Goal: Task Accomplishment & Management: Manage account settings

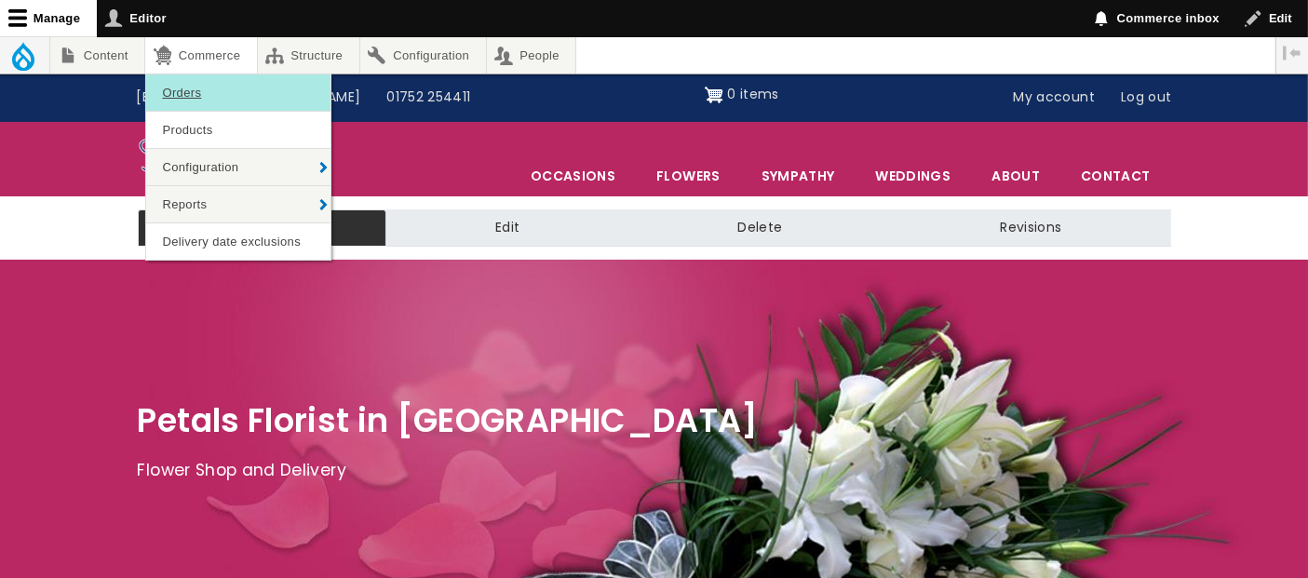
click at [207, 91] on link "Orders" at bounding box center [238, 93] width 184 height 36
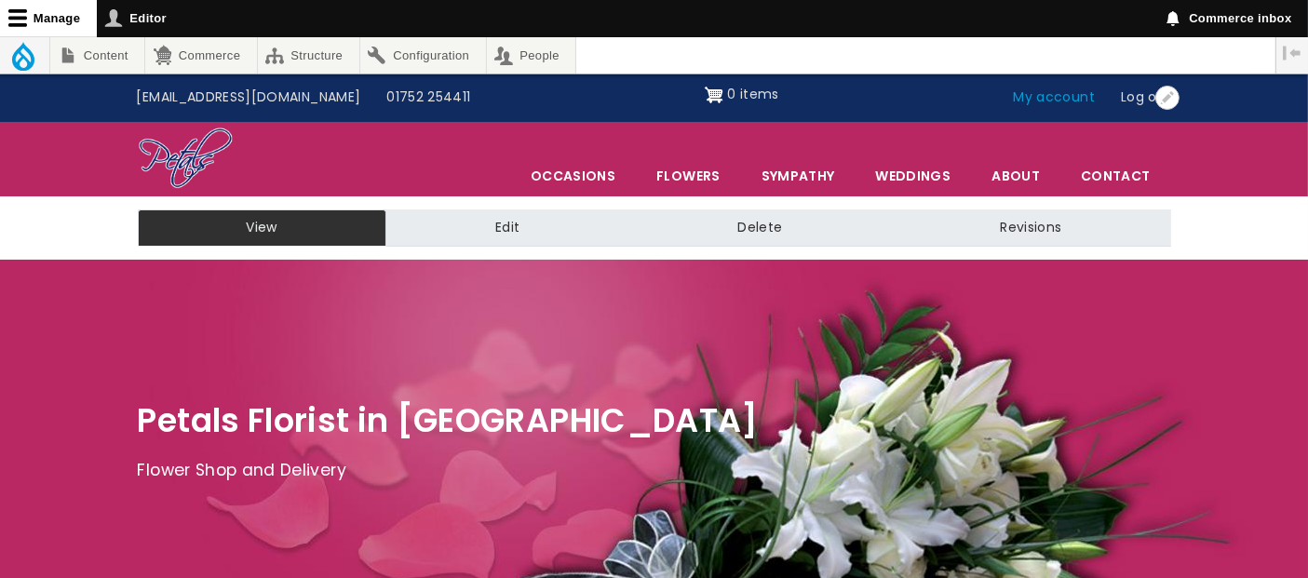
click at [1038, 102] on link "My account" at bounding box center [1055, 97] width 108 height 35
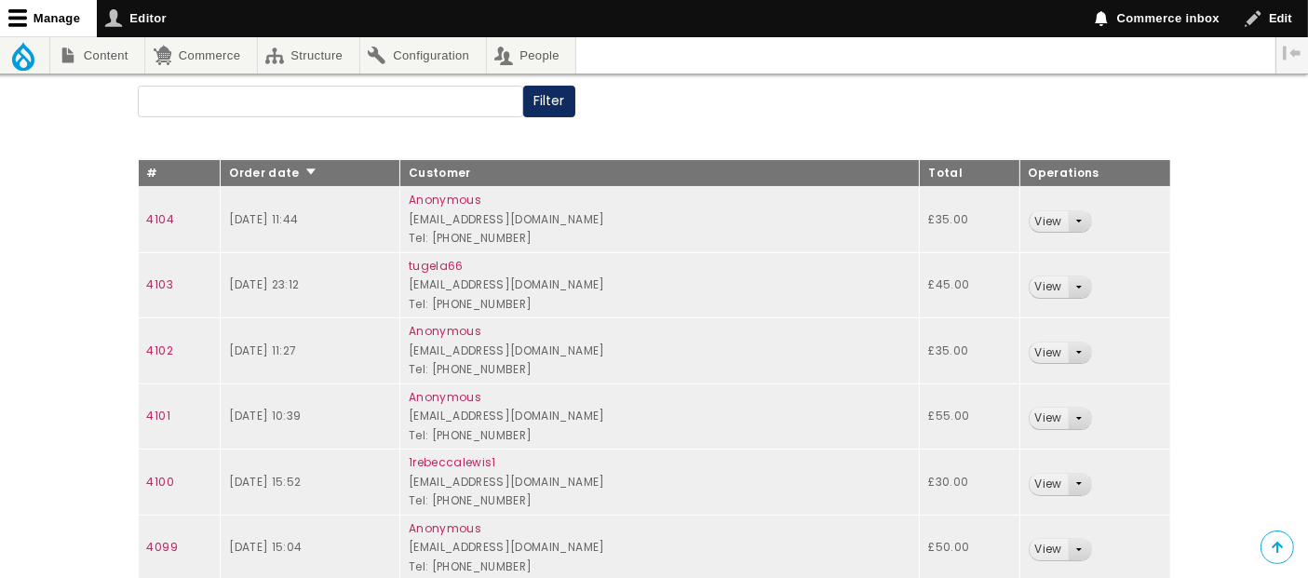
scroll to position [103, 0]
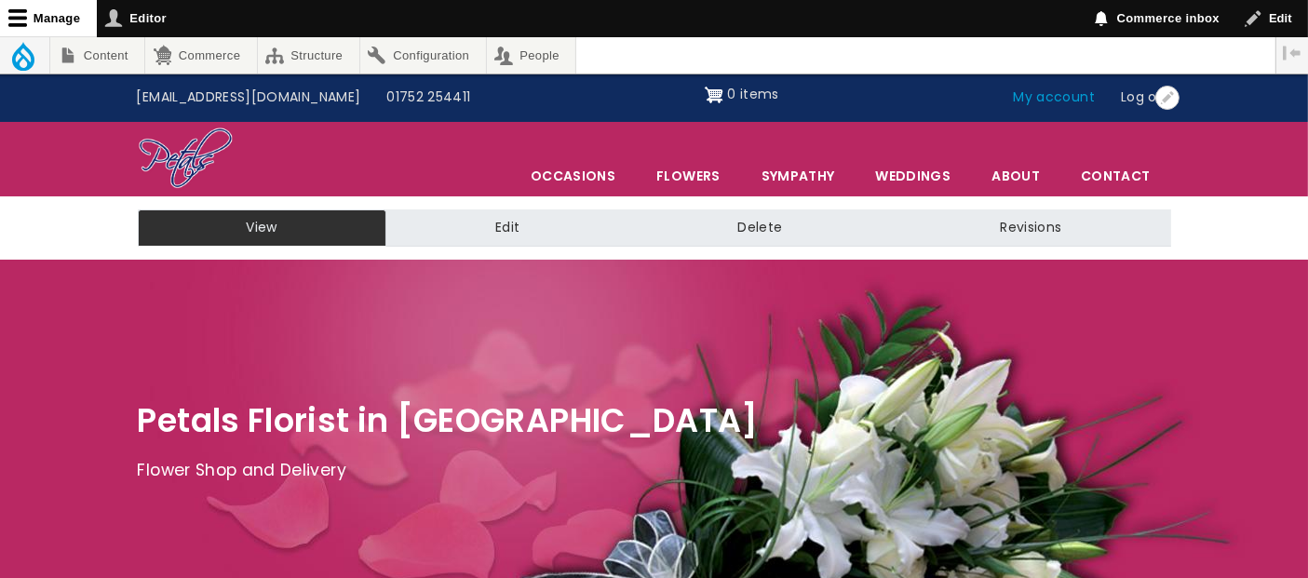
click at [1073, 94] on link "My account" at bounding box center [1055, 97] width 108 height 35
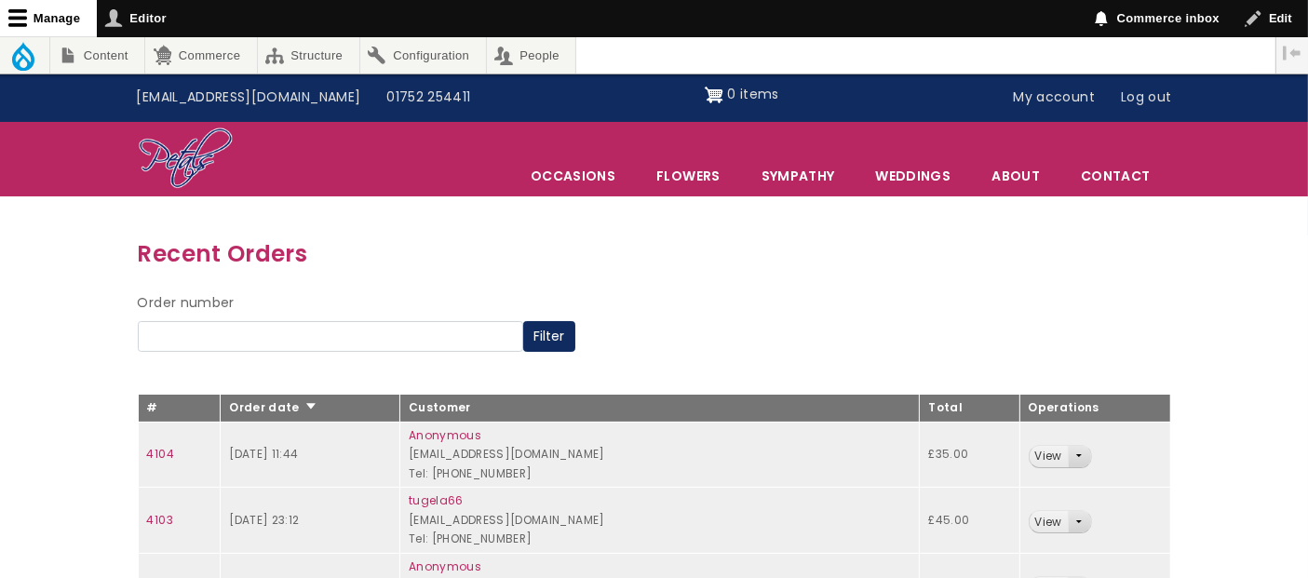
scroll to position [103, 0]
